Goal: Task Accomplishment & Management: Manage account settings

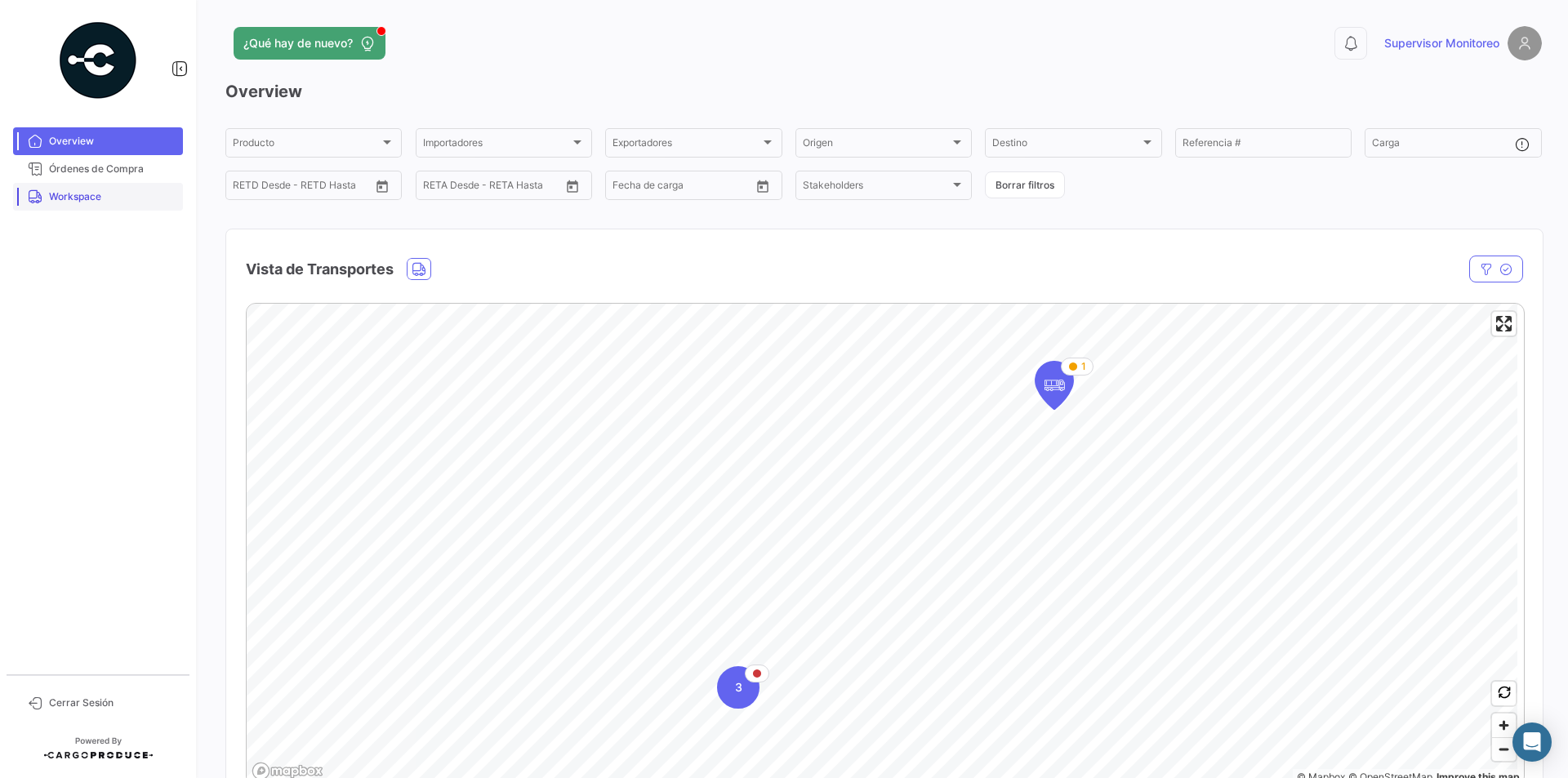
click at [94, 205] on link "Workspace" at bounding box center [97, 197] width 170 height 28
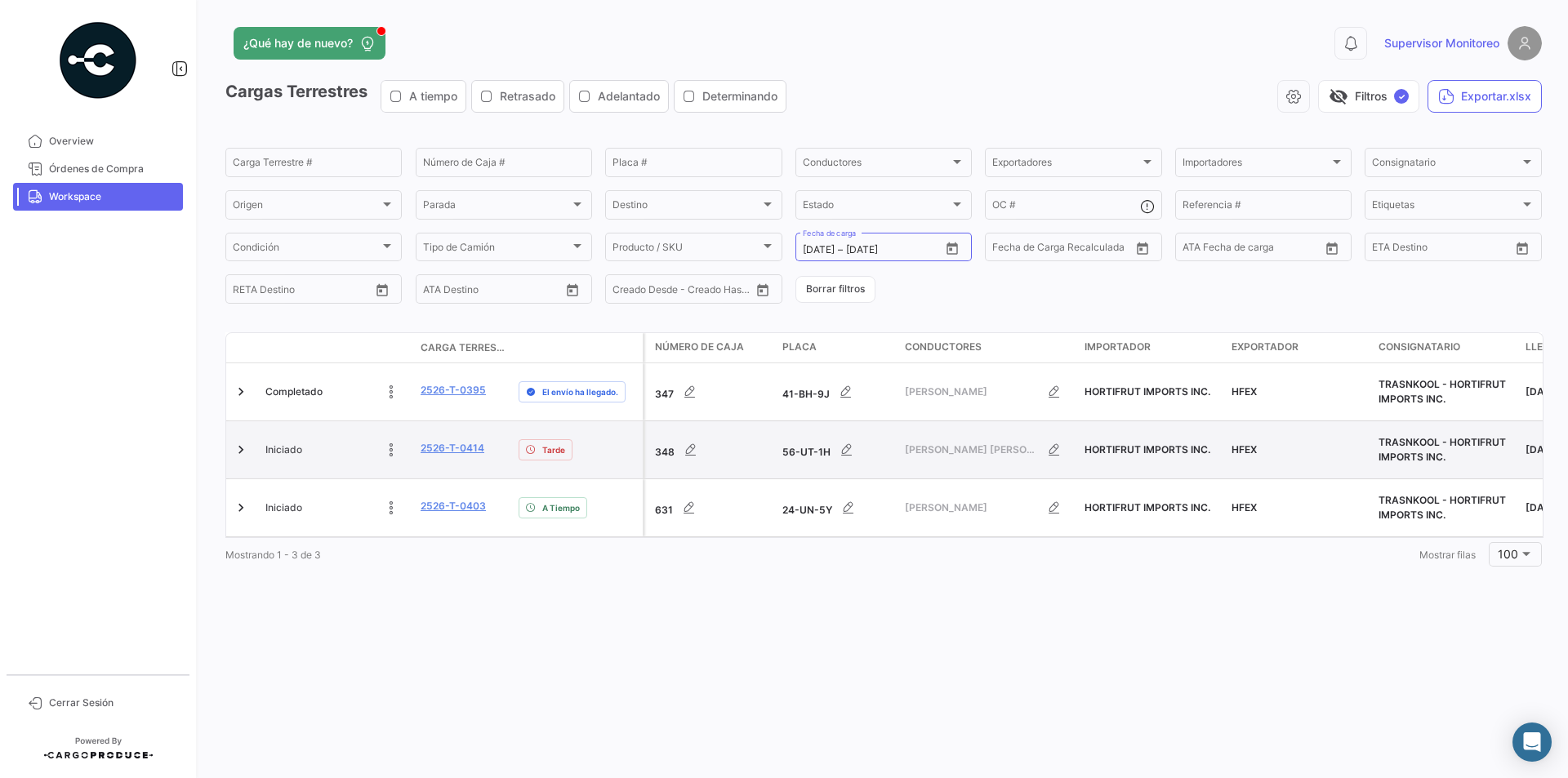
click at [358, 436] on div "Iniciado" at bounding box center [336, 450] width 142 height 33
click at [245, 442] on link at bounding box center [240, 450] width 17 height 17
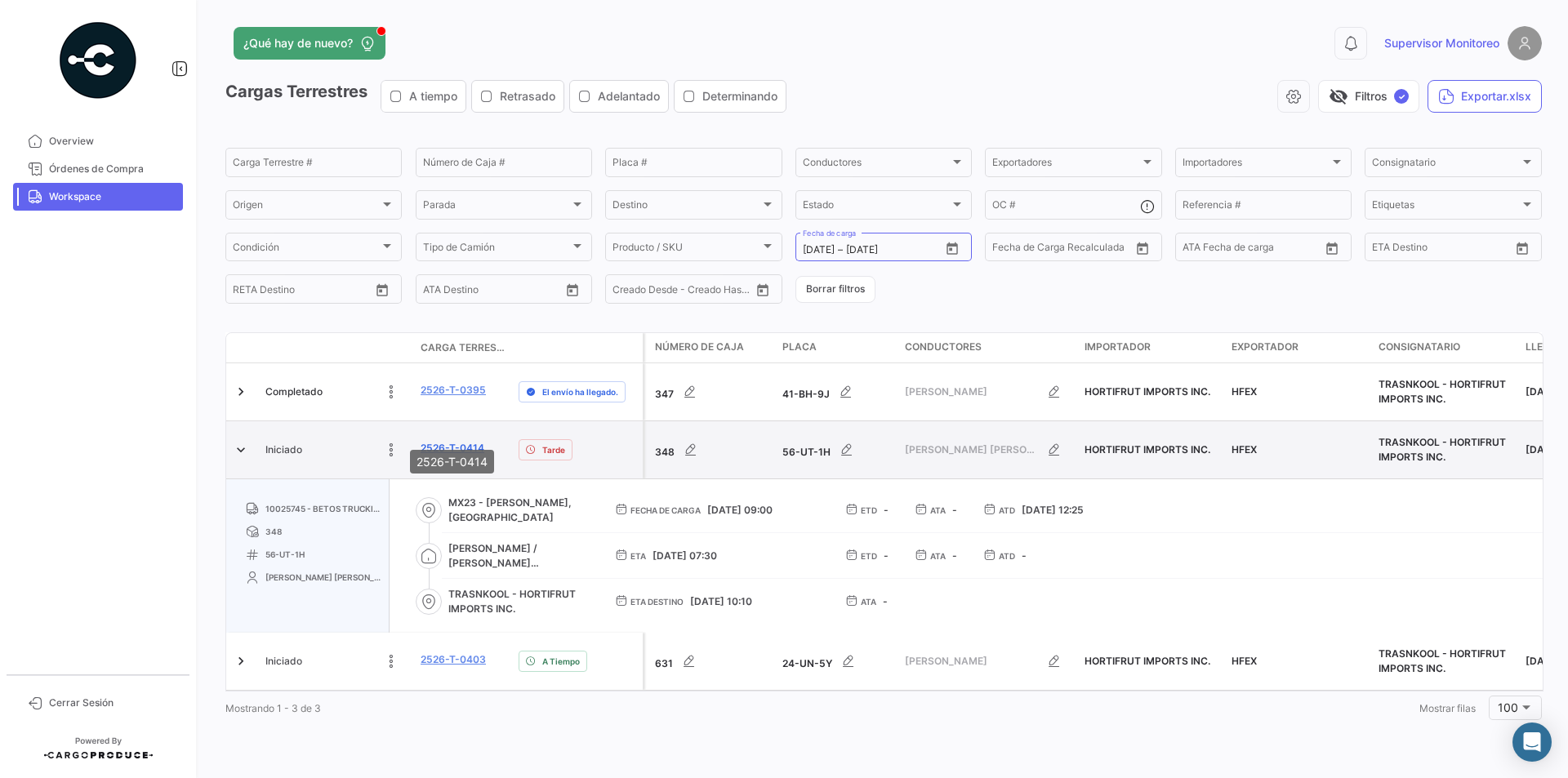
click at [452, 441] on link "2526-T-0414" at bounding box center [452, 448] width 64 height 15
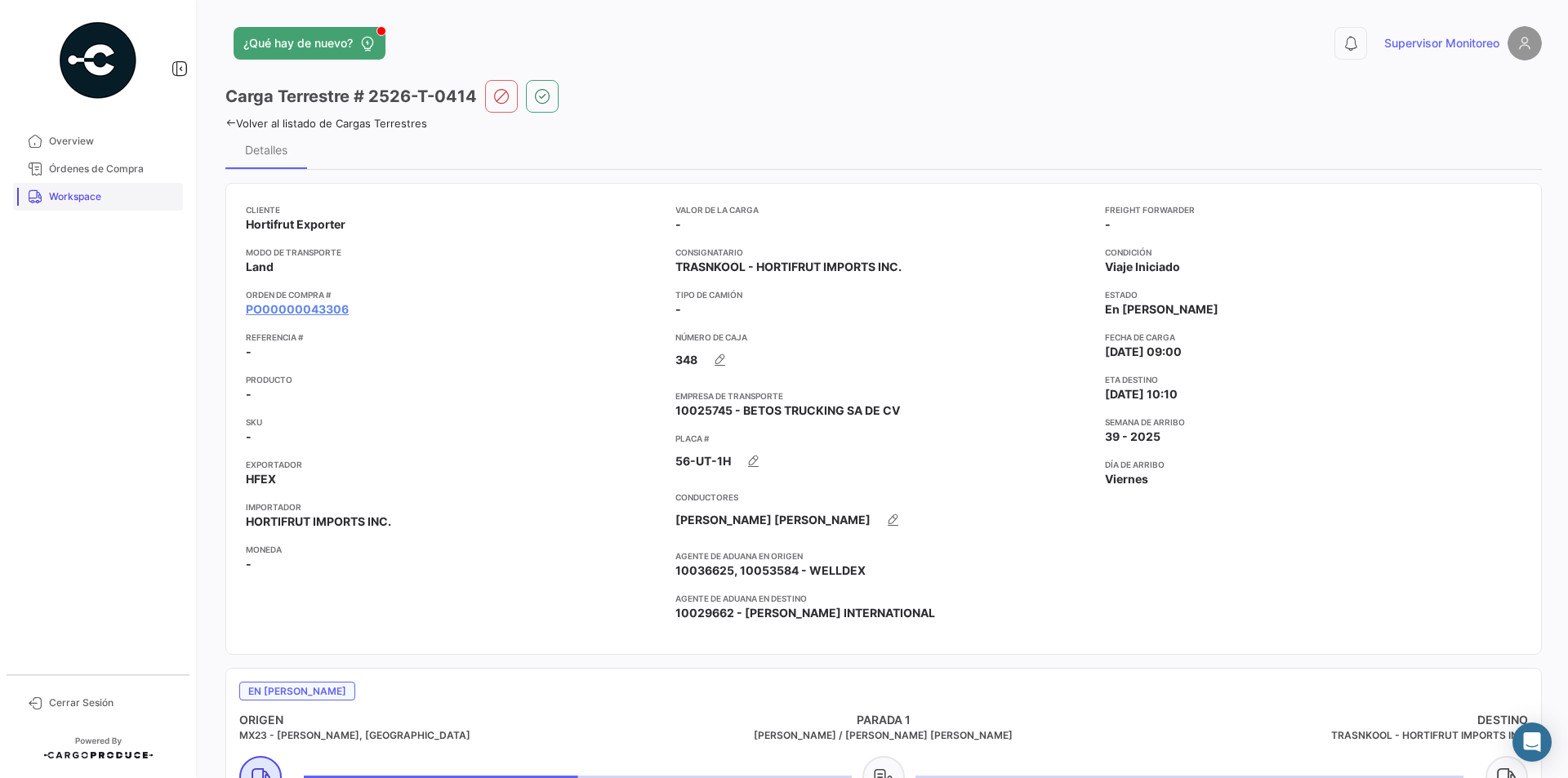
click at [77, 194] on span "Workspace" at bounding box center [112, 197] width 127 height 15
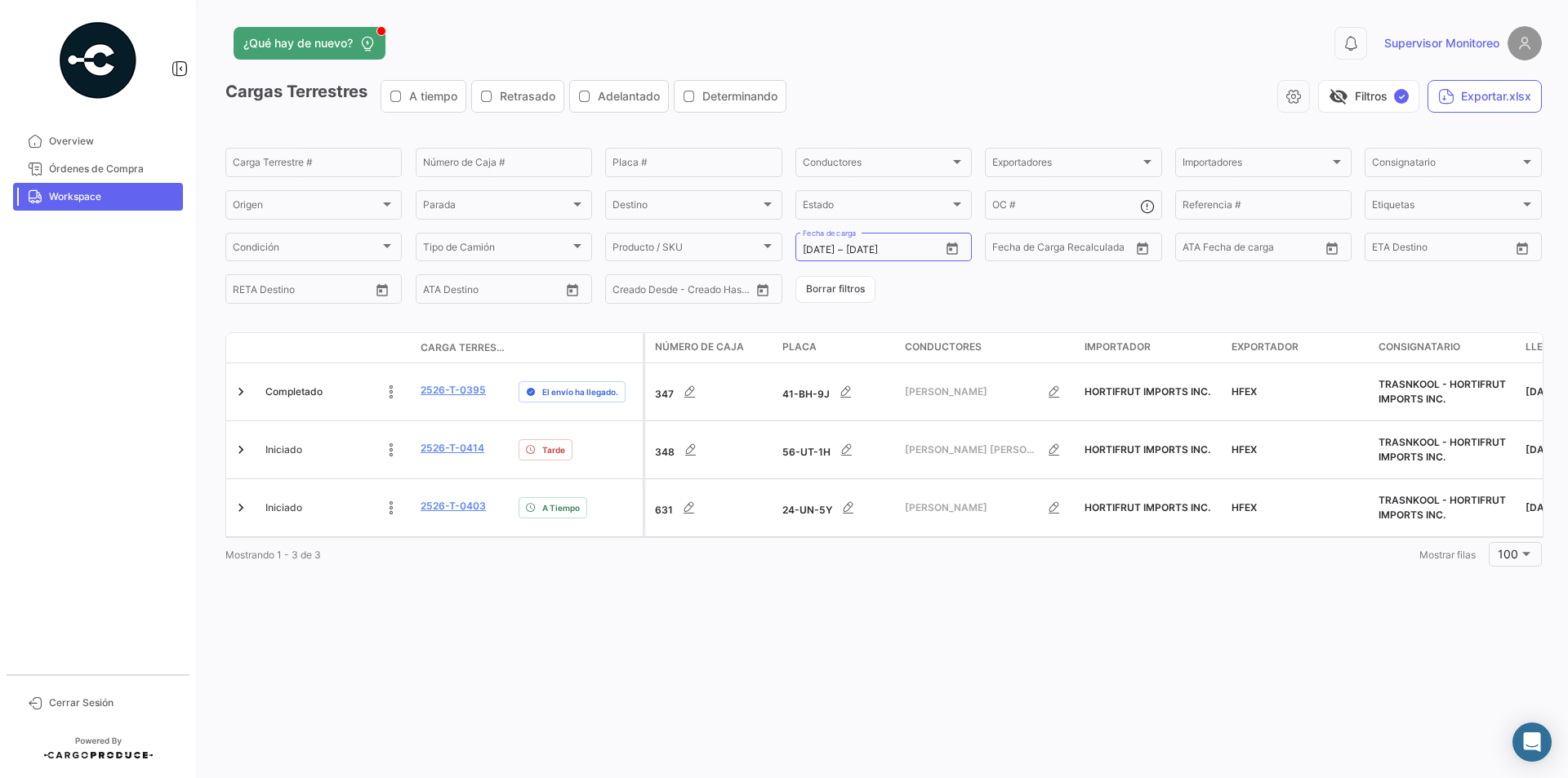
click at [1343, 289] on form "Carga Terrestre # Número de Caja # Placa # Conductores Conductores Exportadores…" at bounding box center [883, 225] width 1317 height 161
click at [888, 249] on input "[DATE]" at bounding box center [878, 250] width 65 height 11
click at [951, 249] on icon "Open calendar" at bounding box center [952, 249] width 15 height 15
click at [870, 473] on div "23" at bounding box center [872, 480] width 26 height 30
click at [939, 480] on div "25" at bounding box center [929, 480] width 25 height 30
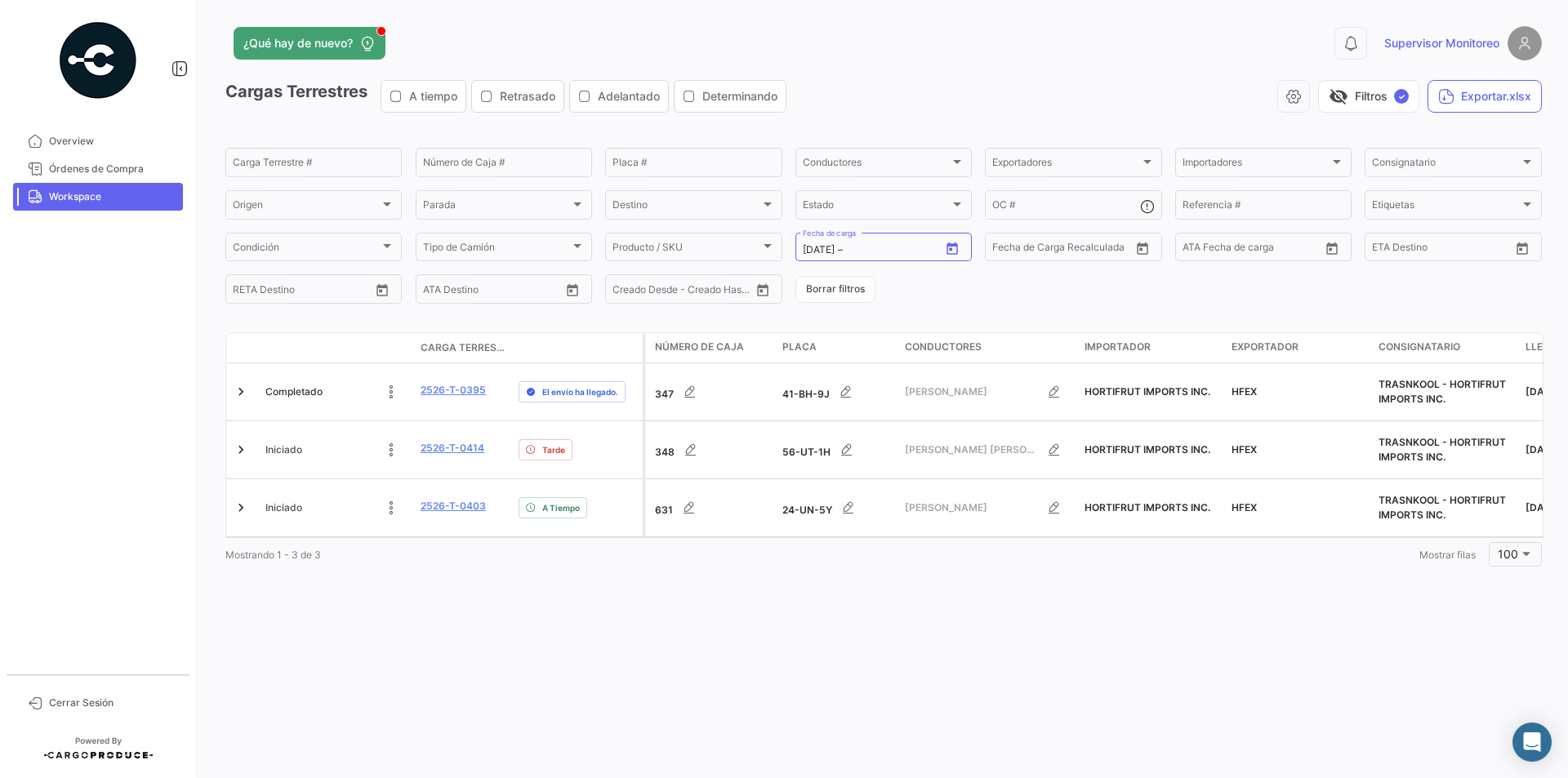
type input "[DATE]"
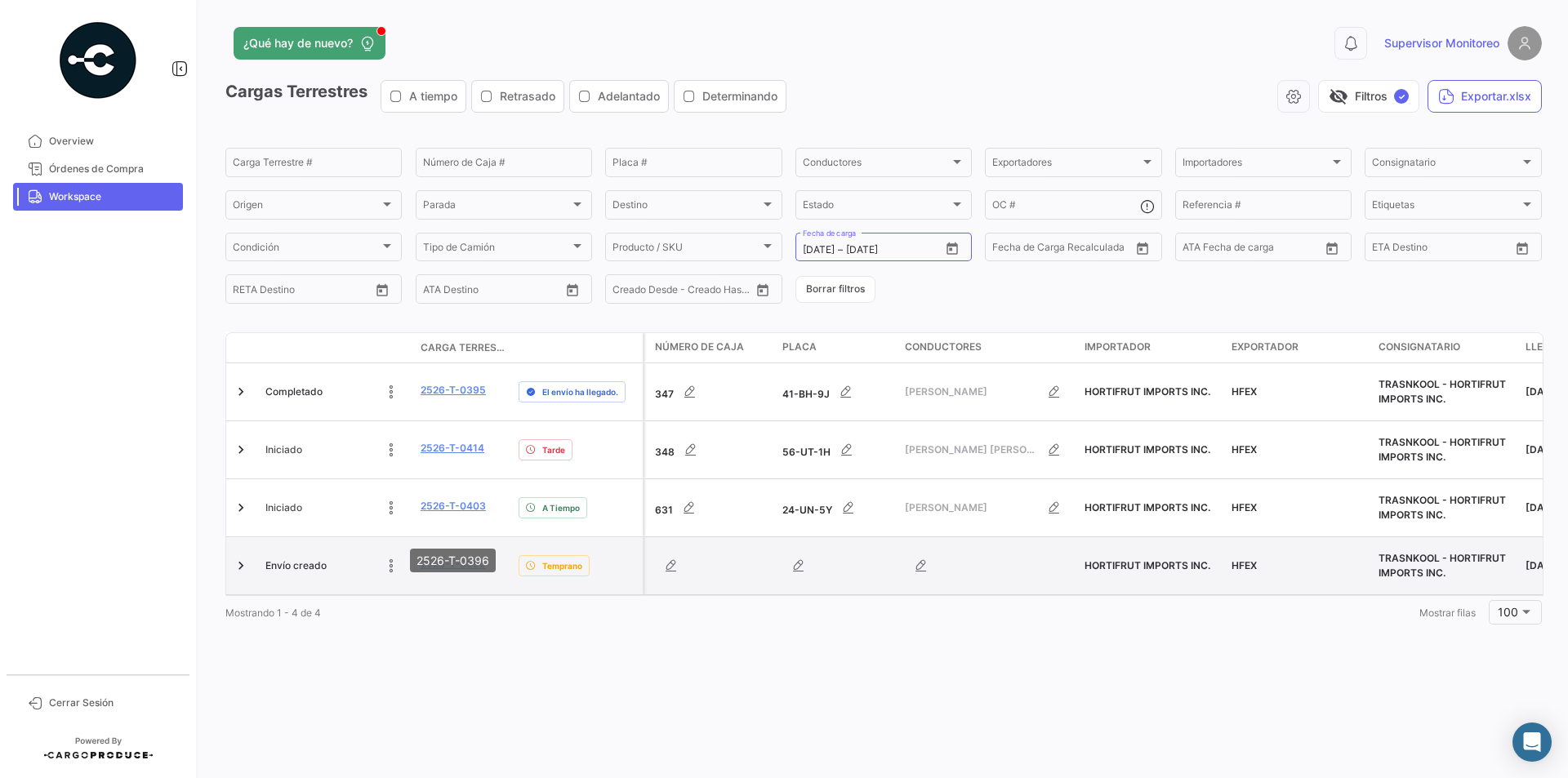
click at [446, 557] on link "2526-T-0396" at bounding box center [452, 564] width 65 height 15
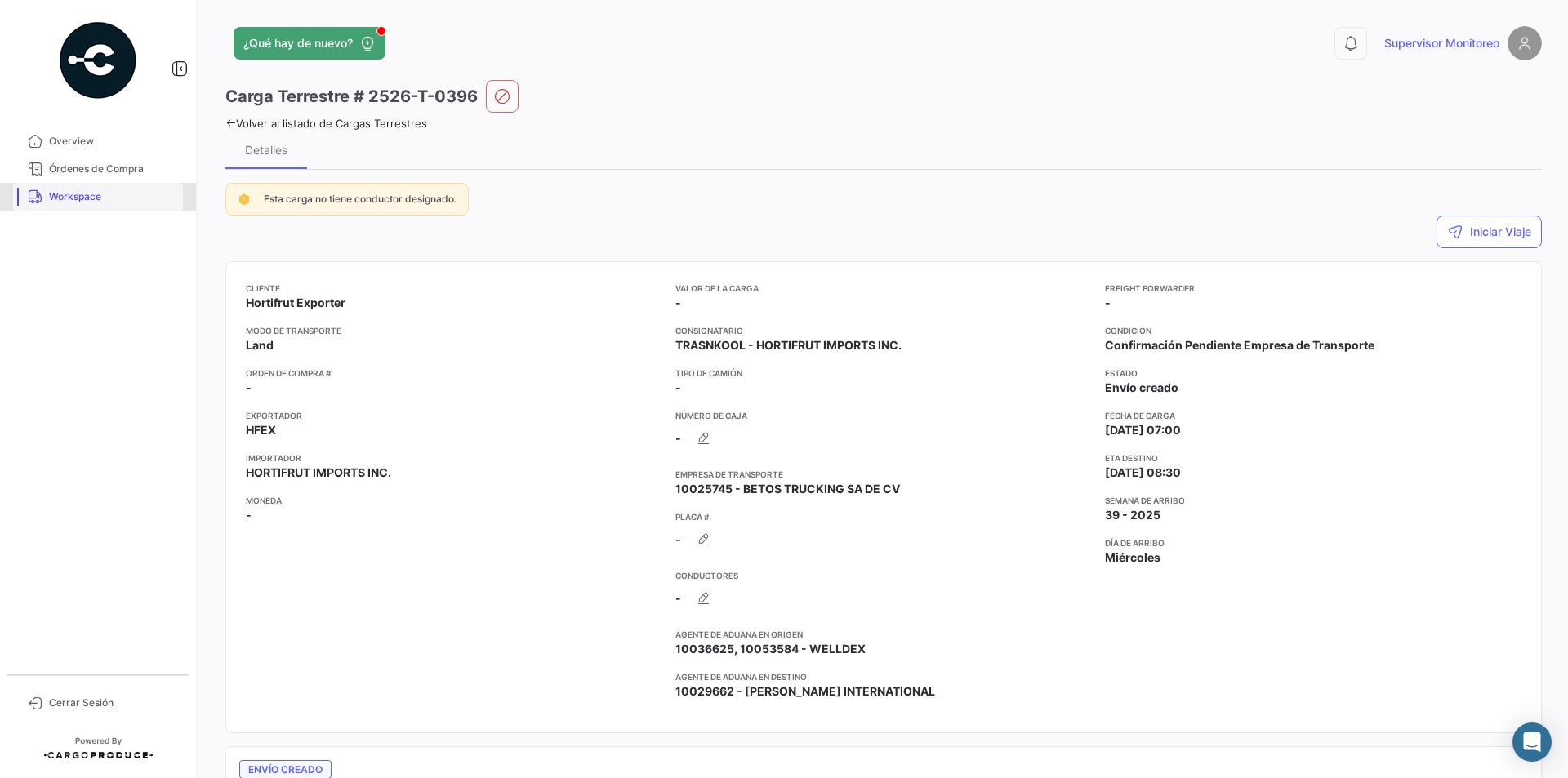
click at [111, 201] on span "Workspace" at bounding box center [112, 197] width 127 height 15
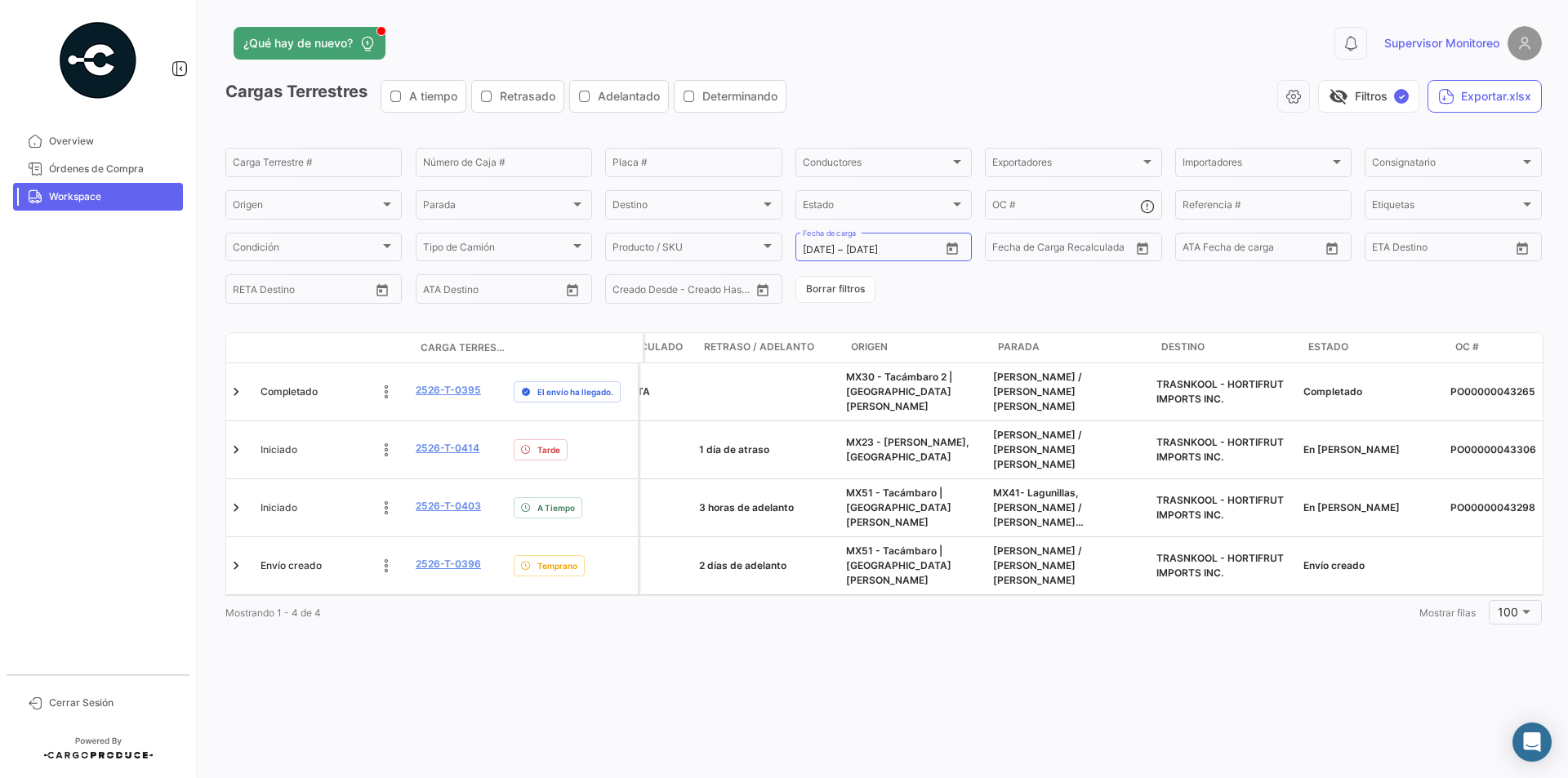
scroll to position [0, 1132]
click at [726, 598] on div "Mostrando 1 - 4 de 4 1 Mostrar [PERSON_NAME] 100" at bounding box center [883, 613] width 1317 height 30
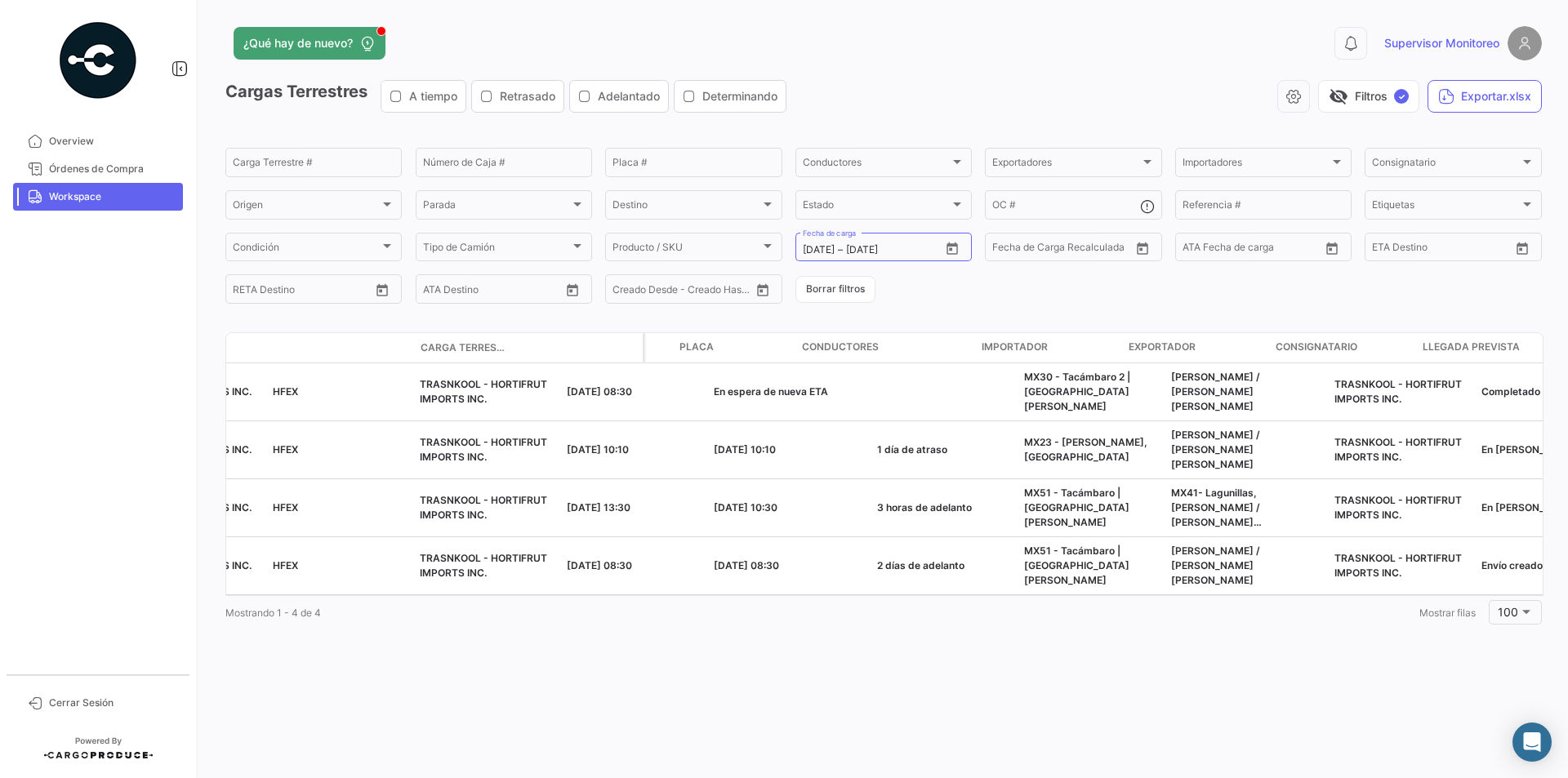
scroll to position [0, 0]
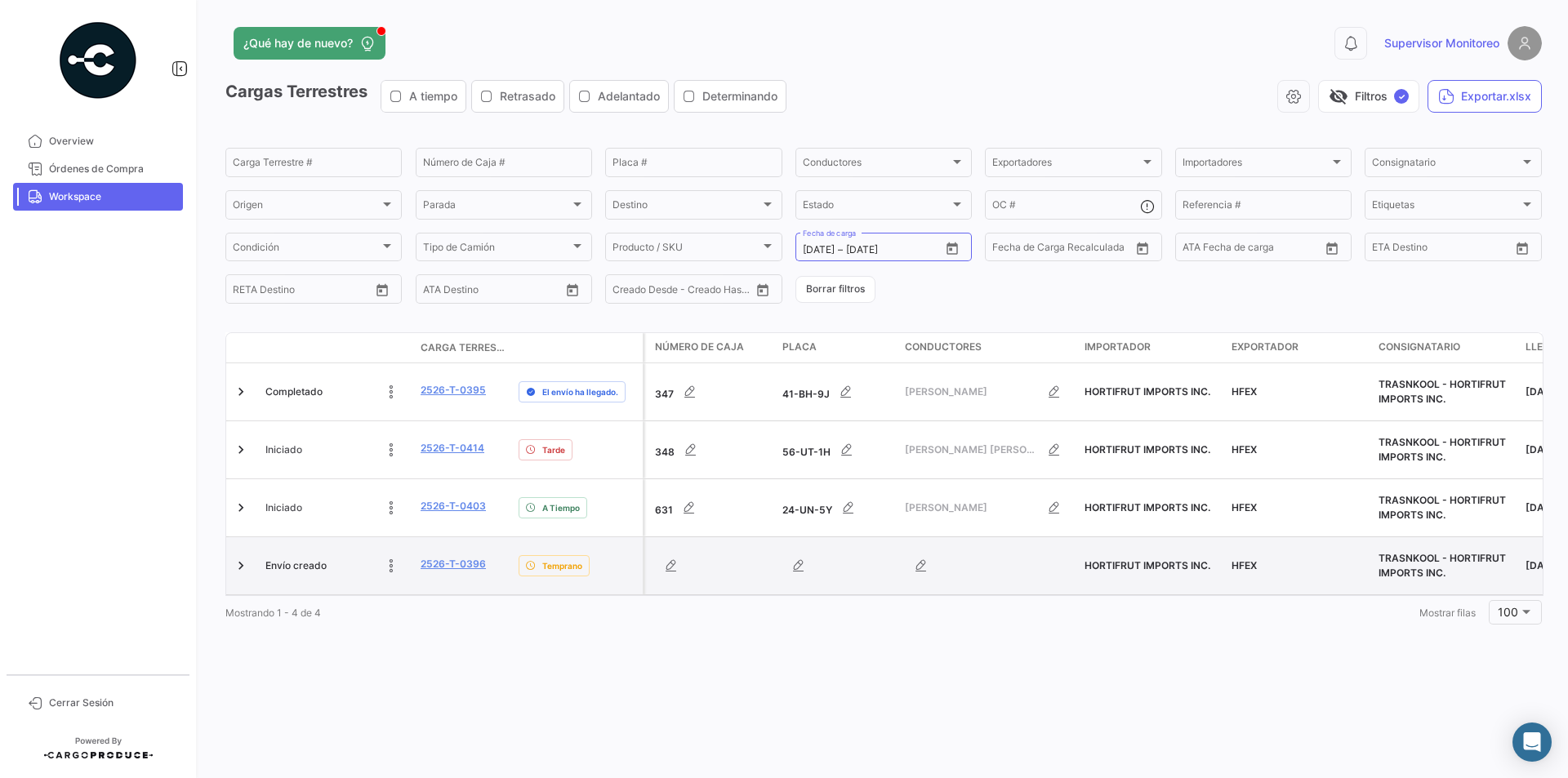
click at [238, 544] on div at bounding box center [242, 566] width 20 height 44
click at [238, 558] on link at bounding box center [240, 566] width 17 height 17
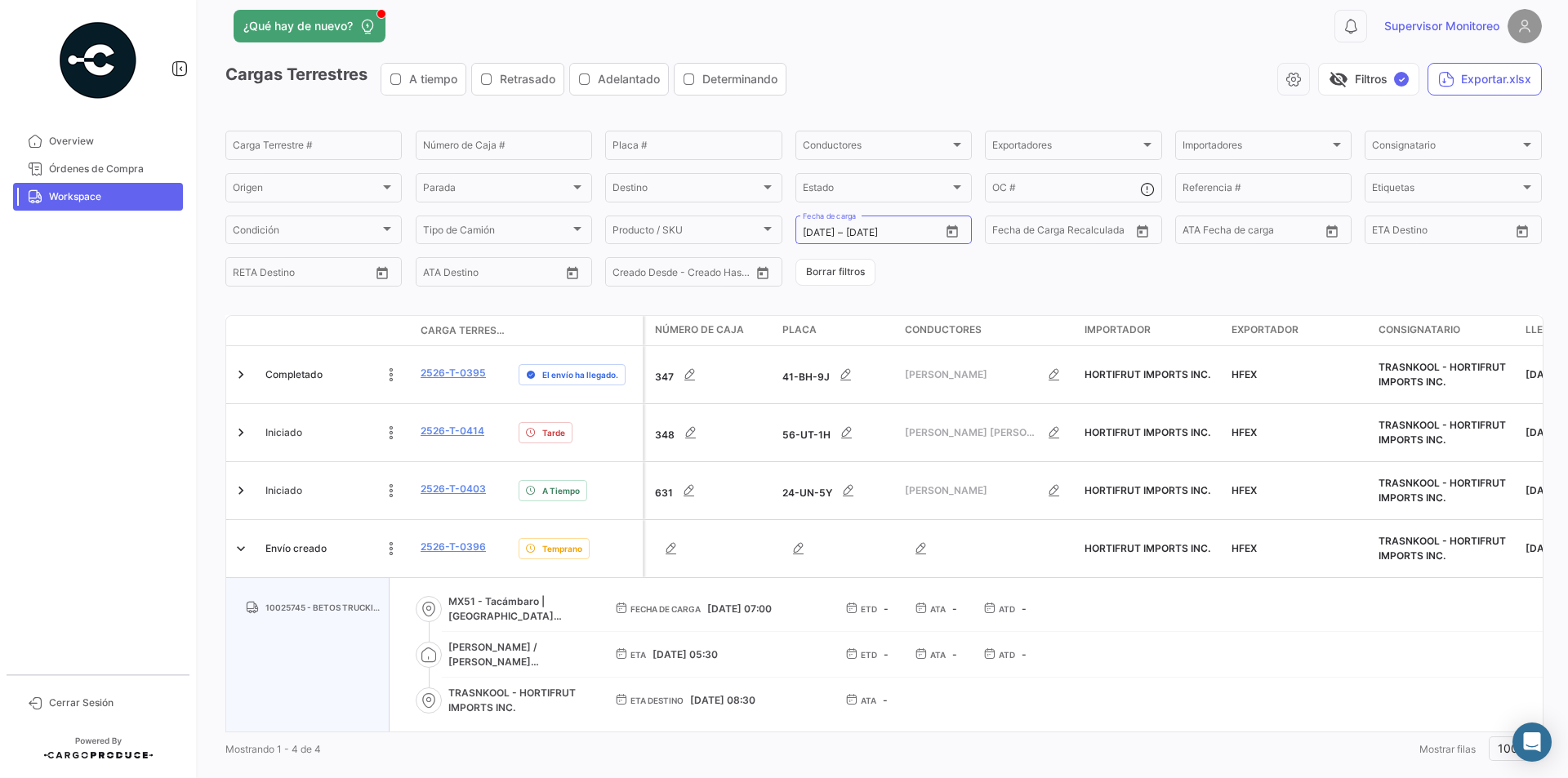
scroll to position [21, 0]
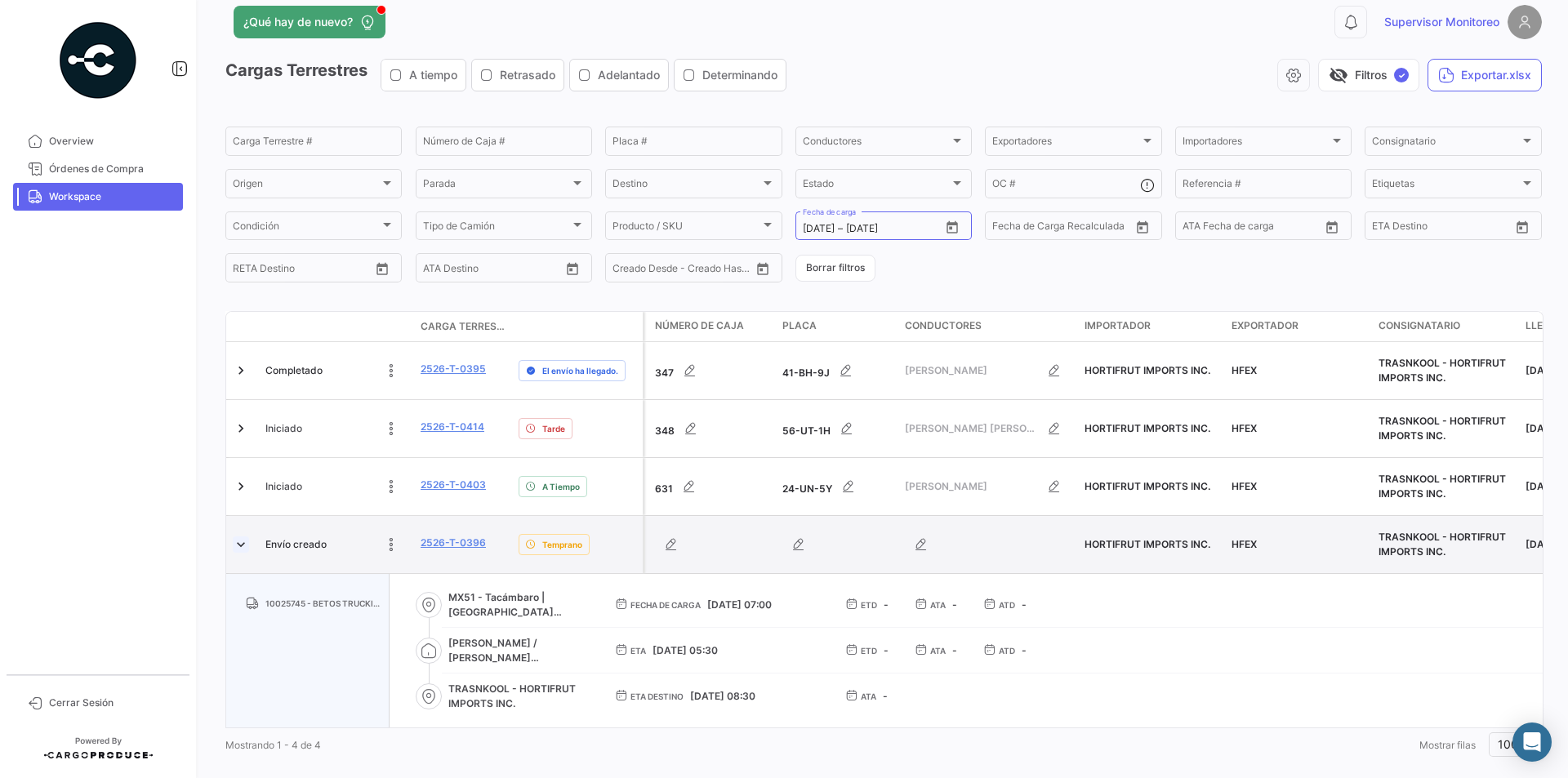
click at [240, 537] on link at bounding box center [240, 545] width 17 height 17
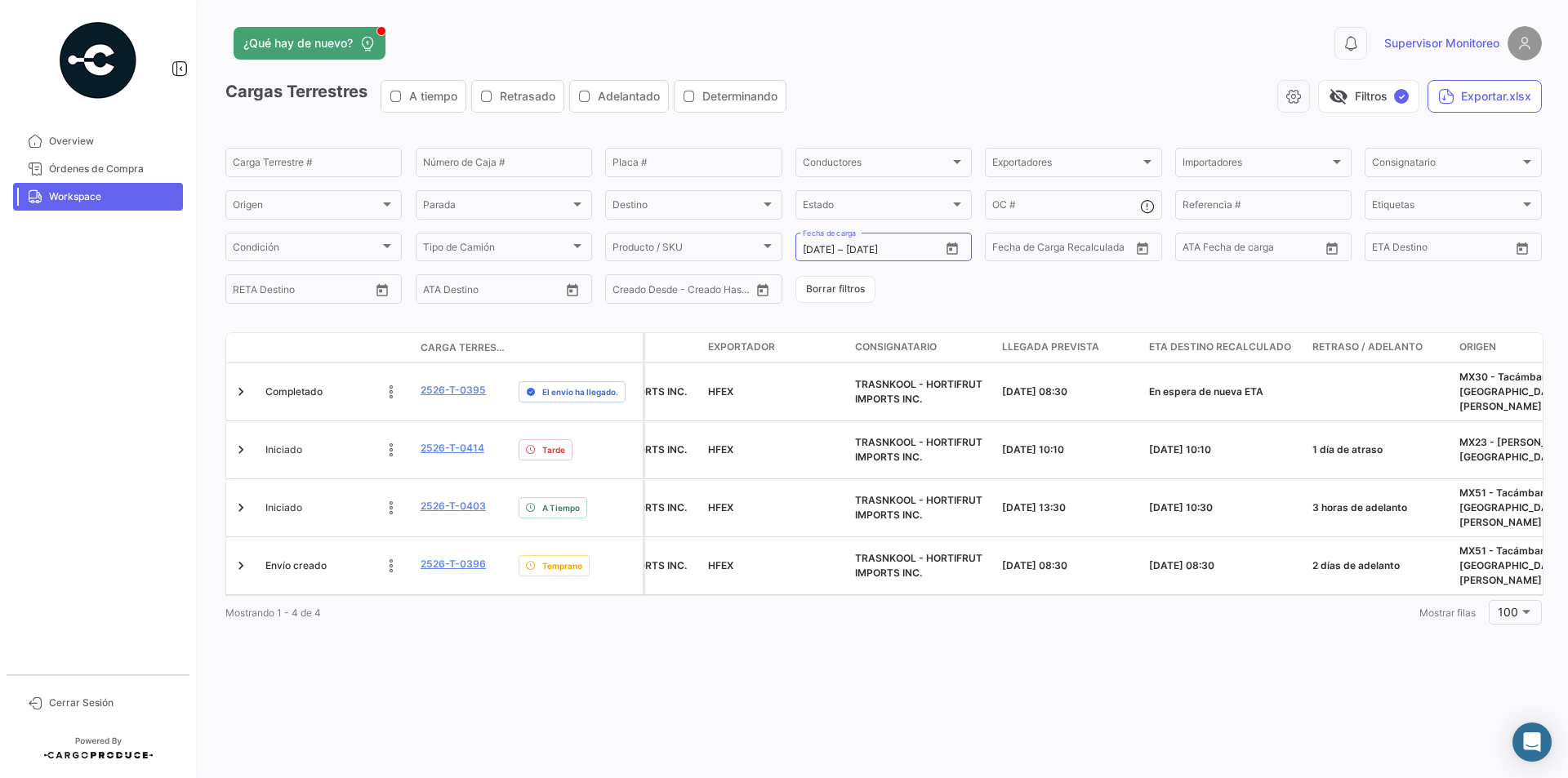
scroll to position [0, 0]
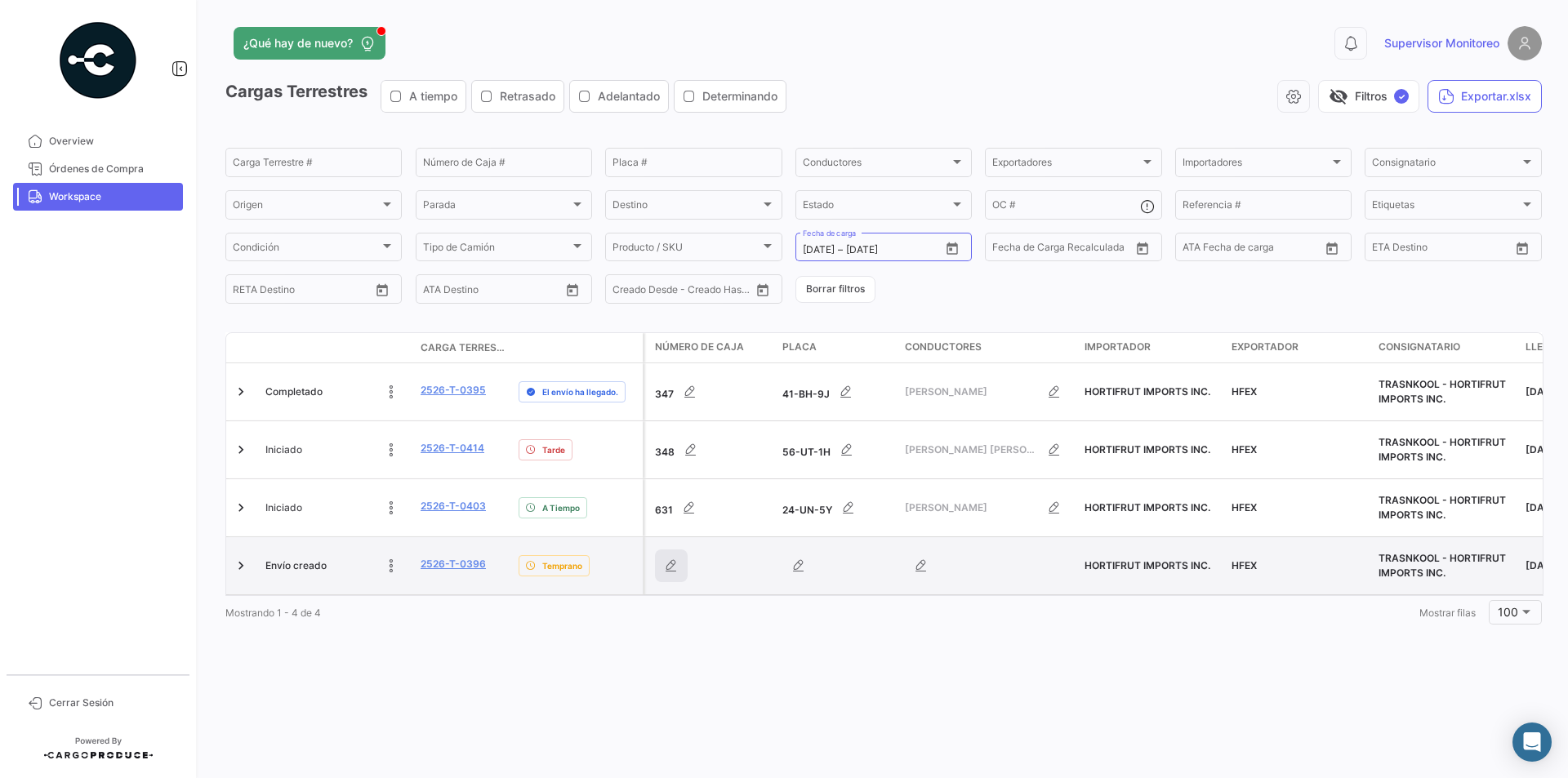
click at [667, 558] on icon "button" at bounding box center [671, 566] width 17 height 17
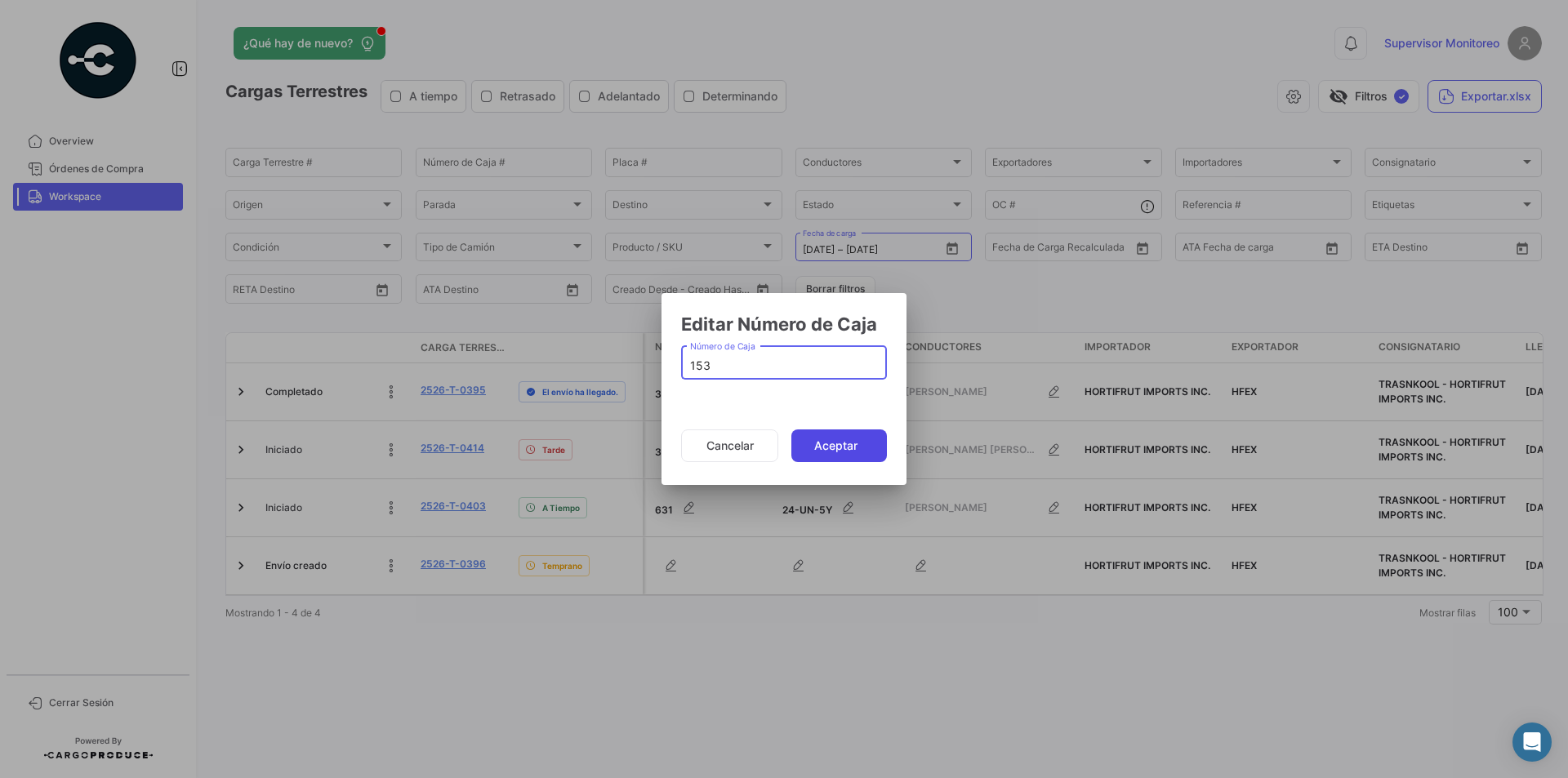
type input "153"
click at [816, 437] on button "Aceptar" at bounding box center [839, 446] width 96 height 33
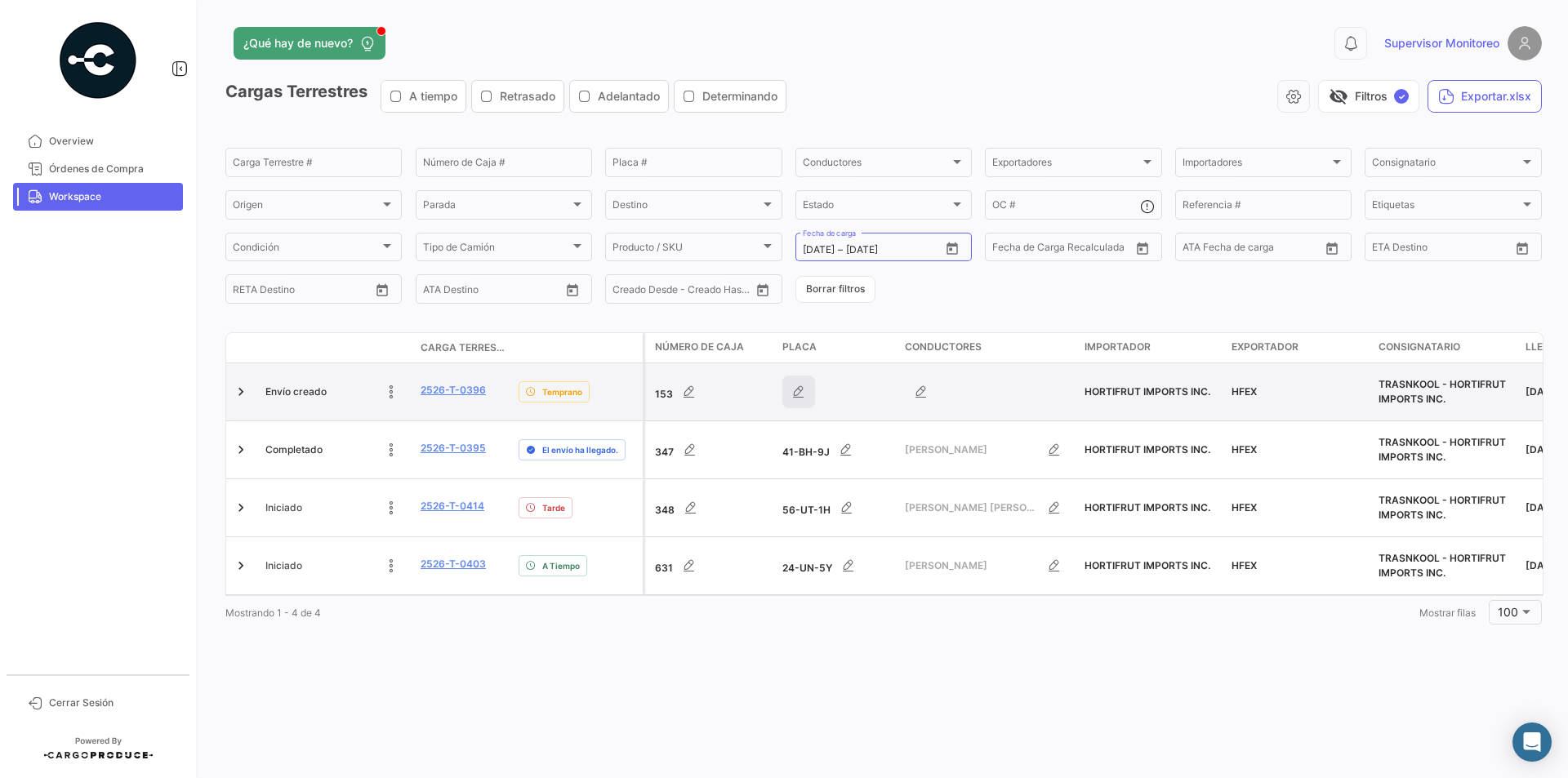
click at [802, 390] on icon "button" at bounding box center [798, 392] width 17 height 17
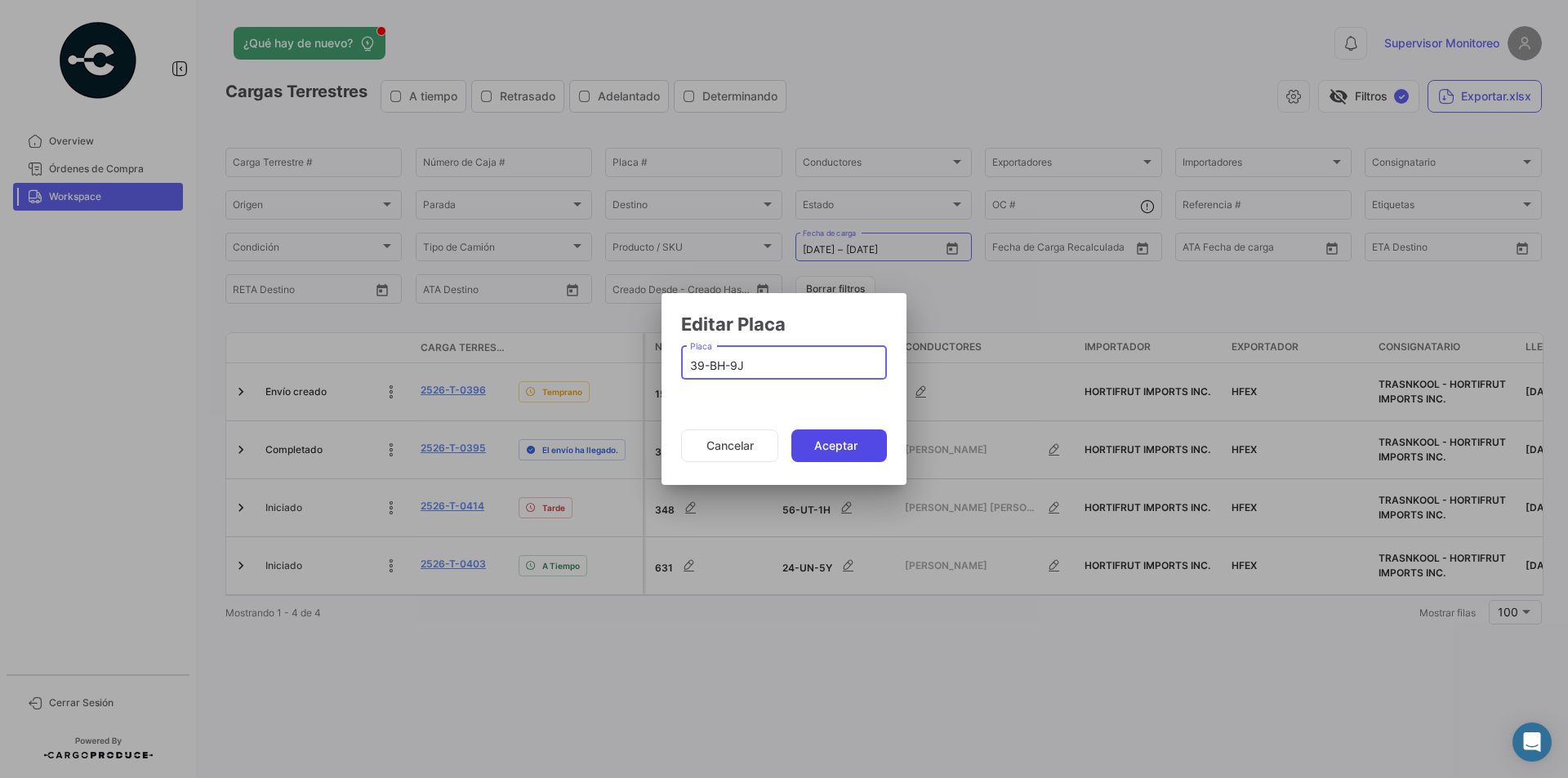
type input "39-BH-9J"
click at [857, 442] on button "Aceptar" at bounding box center [839, 446] width 96 height 33
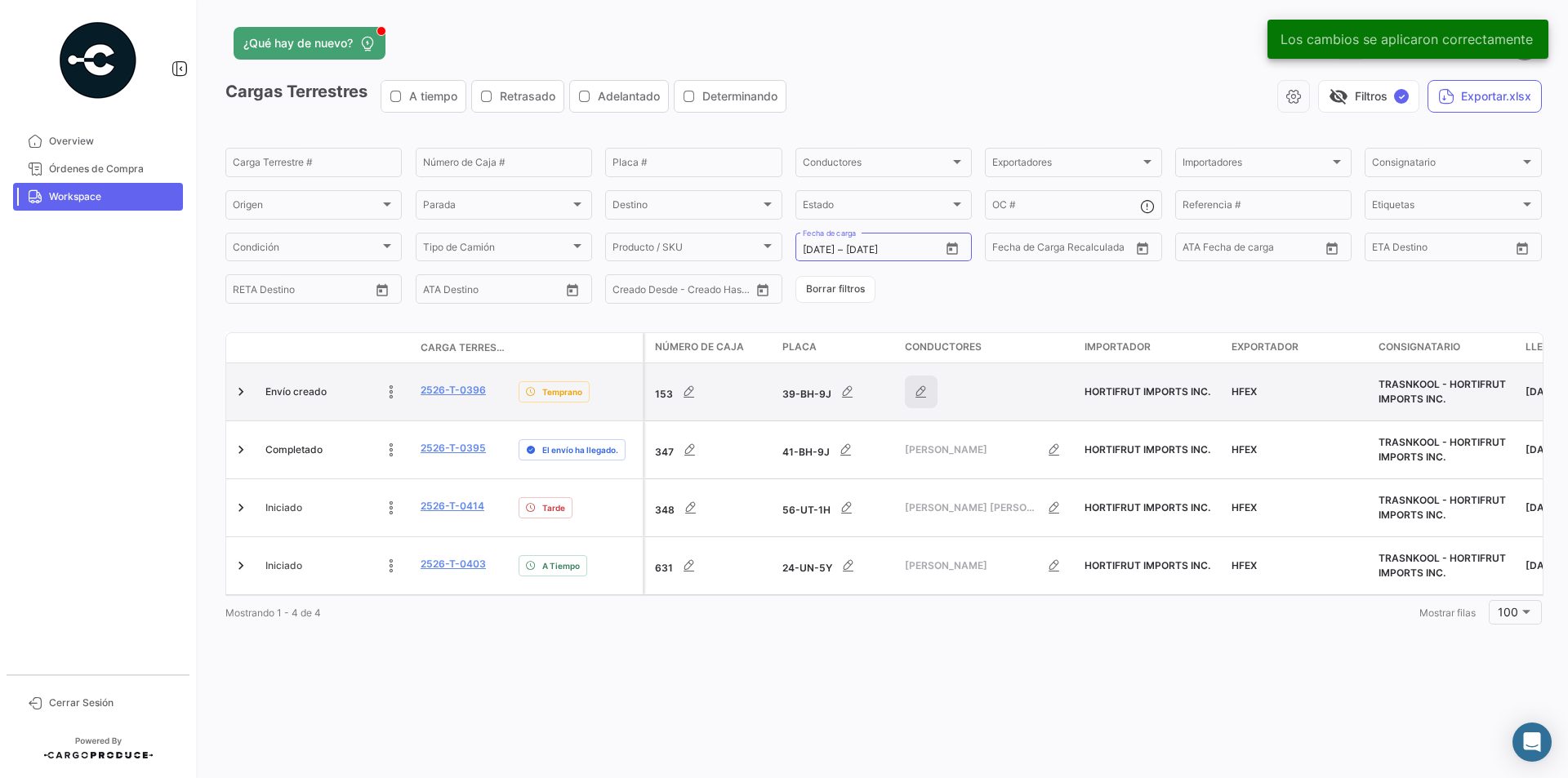
click at [914, 390] on icon "button" at bounding box center [921, 392] width 17 height 17
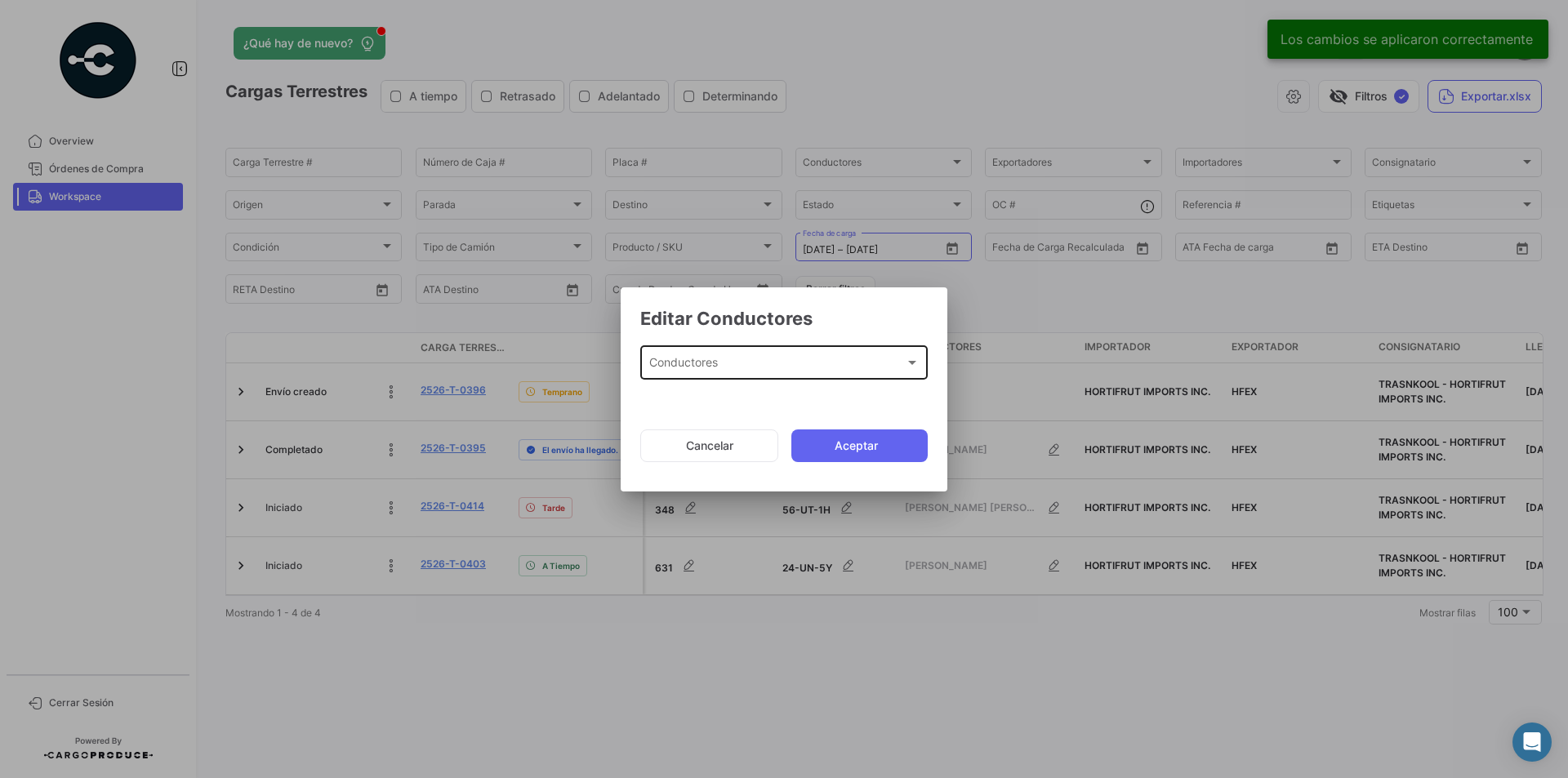
click at [906, 369] on div at bounding box center [912, 362] width 15 height 13
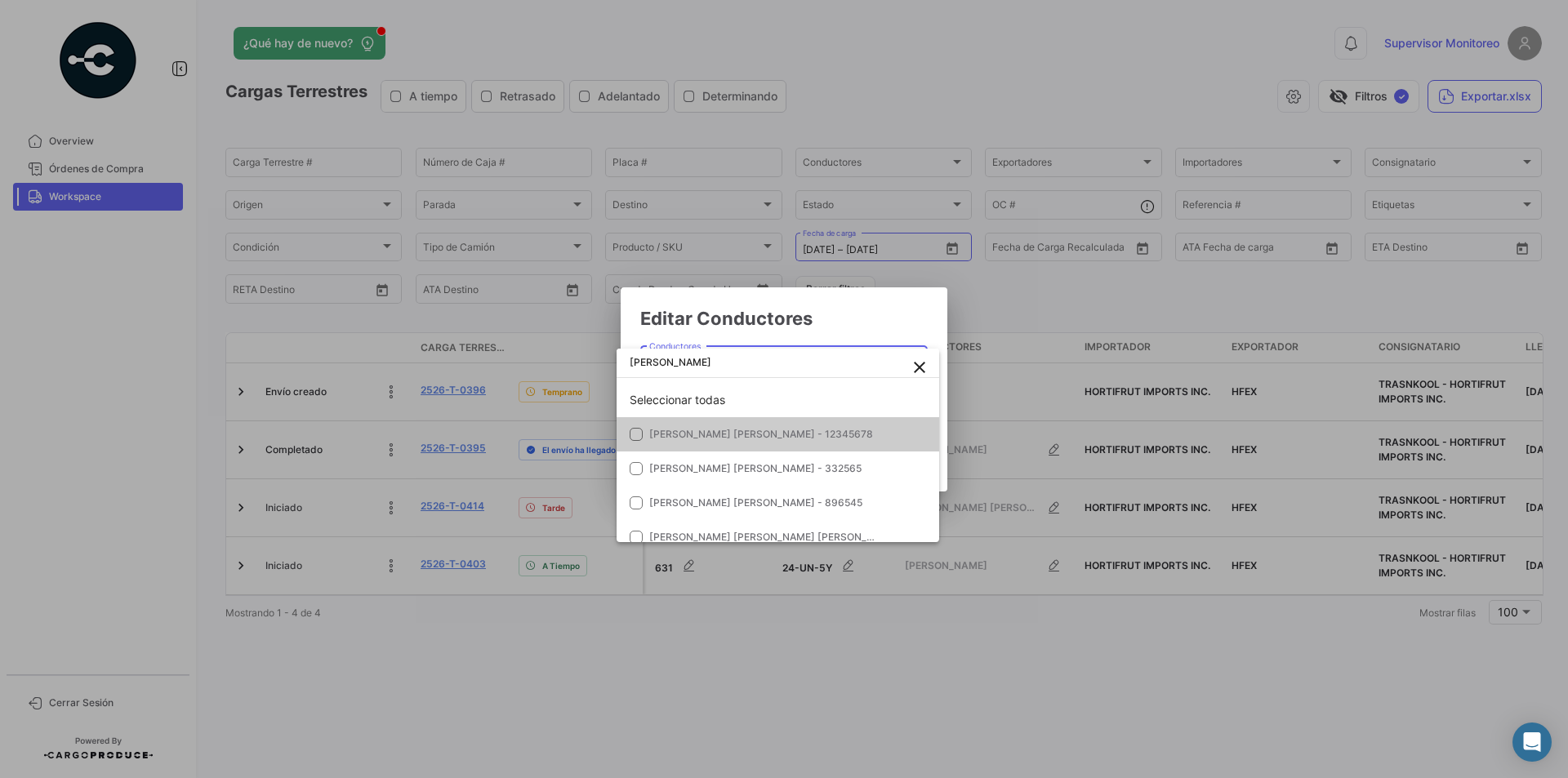
type input "[PERSON_NAME]"
click at [776, 440] on span "[PERSON_NAME] [PERSON_NAME] - 12345678" at bounding box center [763, 434] width 229 height 15
click at [875, 323] on div at bounding box center [784, 389] width 1568 height 778
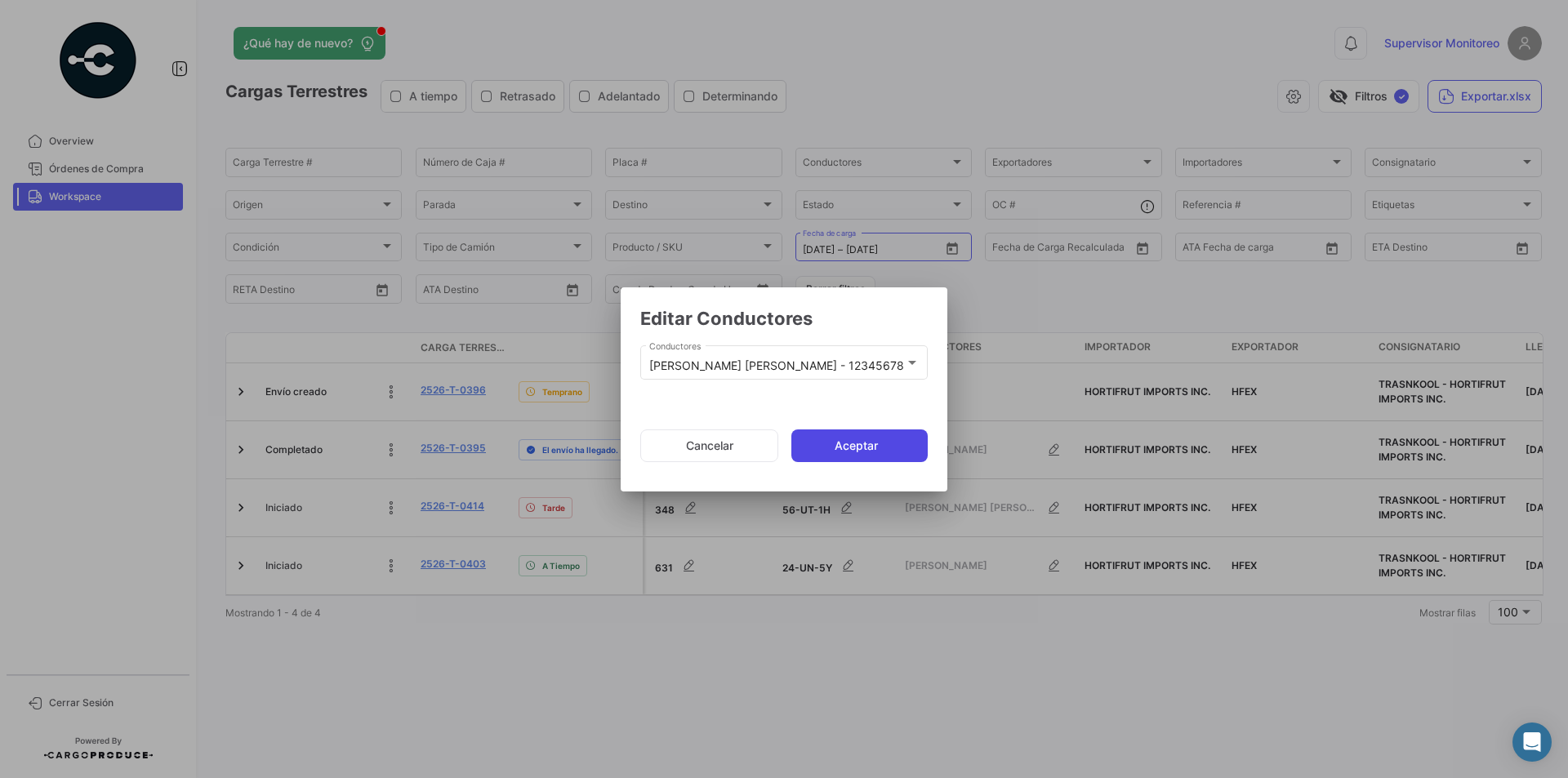
click at [859, 442] on button "Aceptar" at bounding box center [859, 446] width 137 height 33
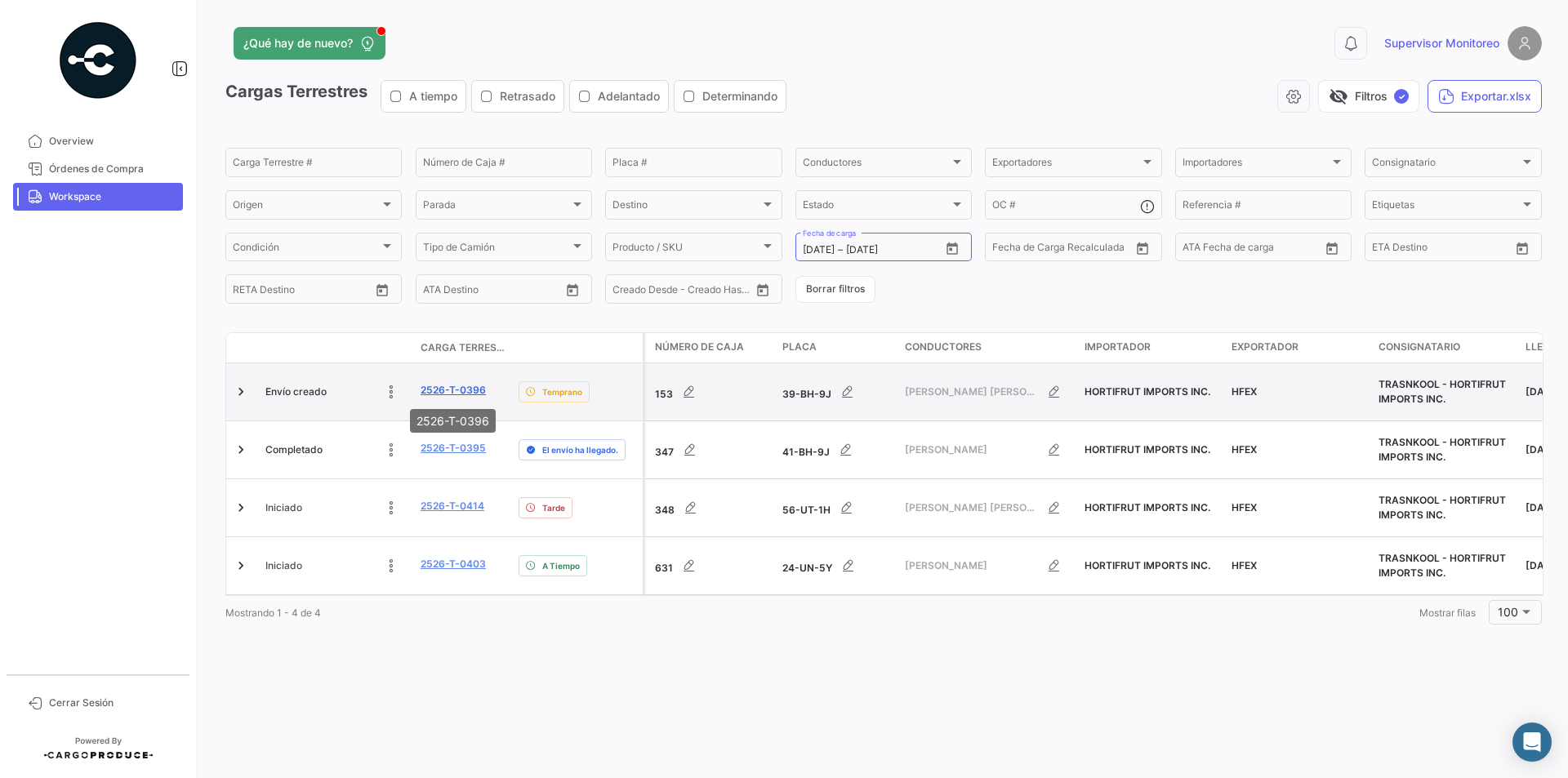
click at [460, 389] on link "2526-T-0396" at bounding box center [452, 390] width 65 height 15
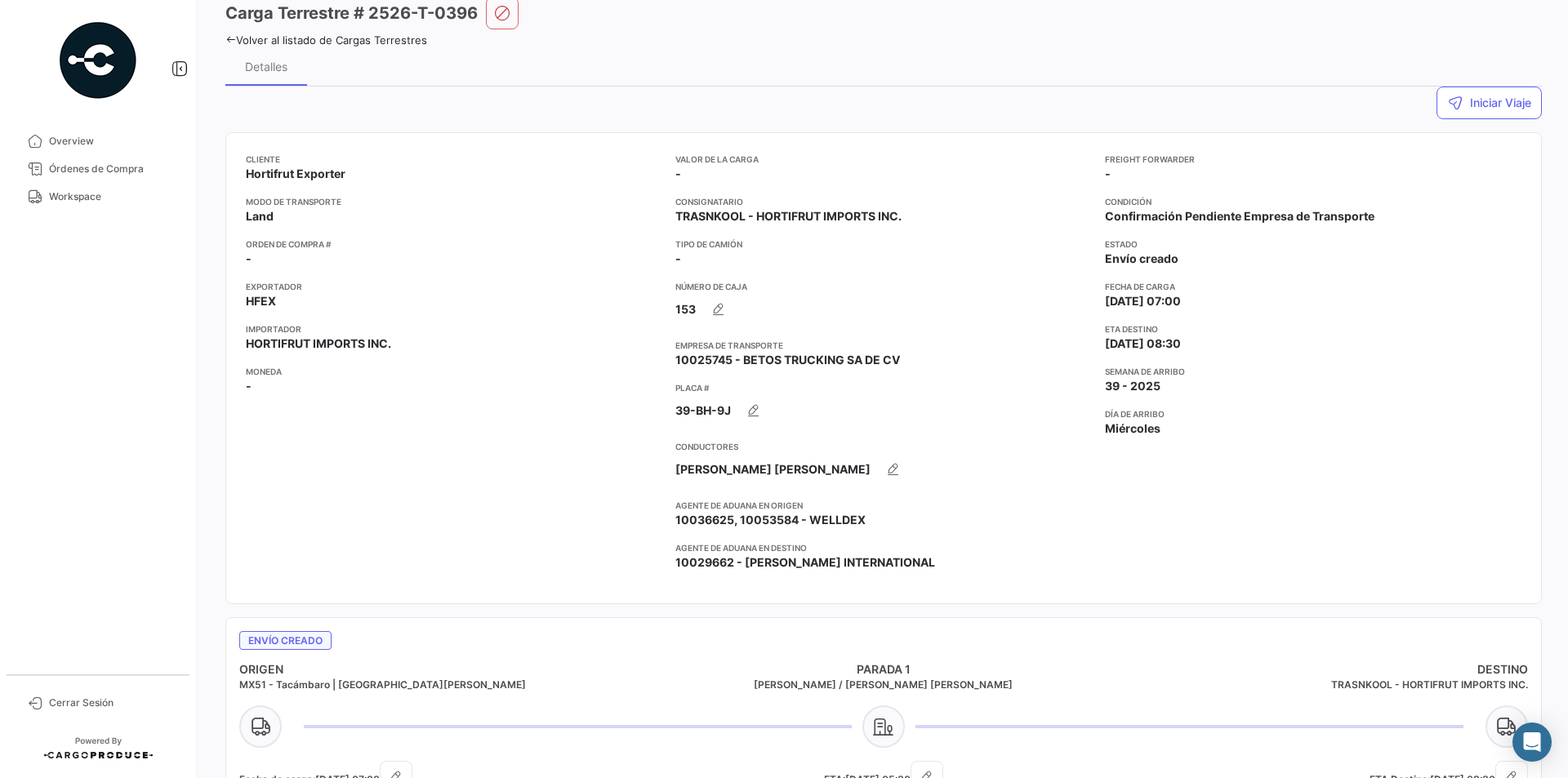
scroll to position [82, 0]
